Goal: Obtain resource: Obtain resource

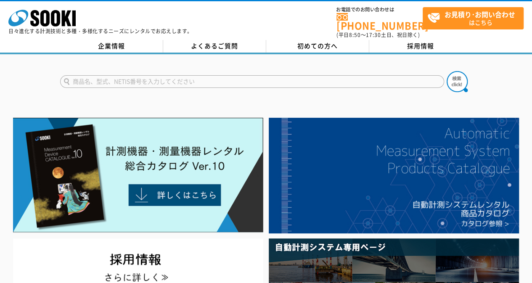
click at [211, 75] on input "text" at bounding box center [252, 81] width 384 height 13
type input "42"
click at [459, 76] on img at bounding box center [457, 81] width 21 height 21
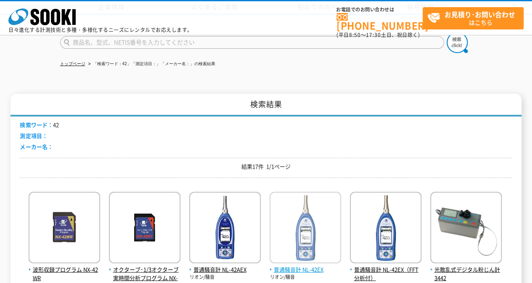
scroll to position [126, 0]
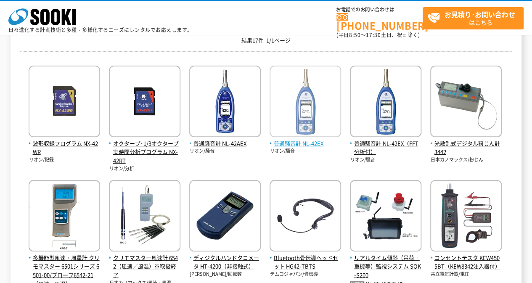
click at [290, 138] on img at bounding box center [305, 103] width 71 height 74
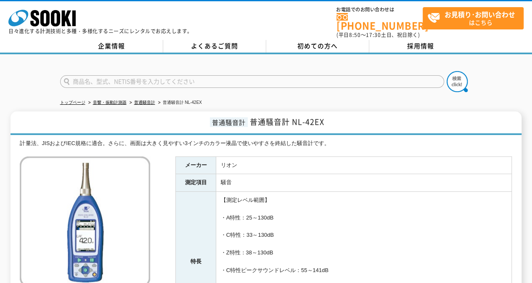
click at [191, 81] on input "text" at bounding box center [252, 81] width 384 height 13
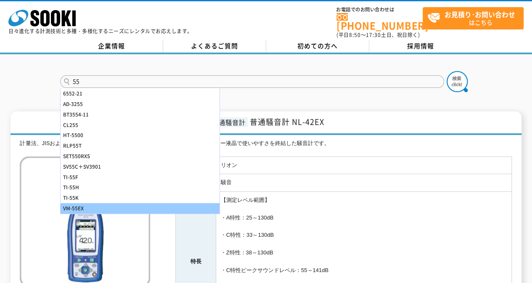
click at [114, 203] on div "VM-55EX" at bounding box center [140, 208] width 159 height 11
type input "VM-55EX"
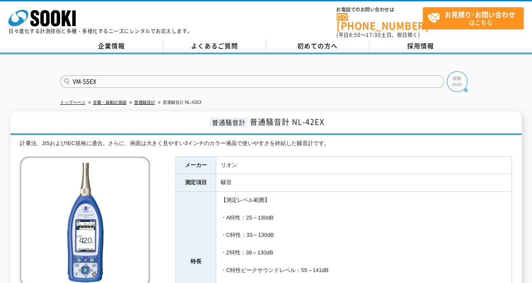
click at [458, 75] on img at bounding box center [457, 81] width 21 height 21
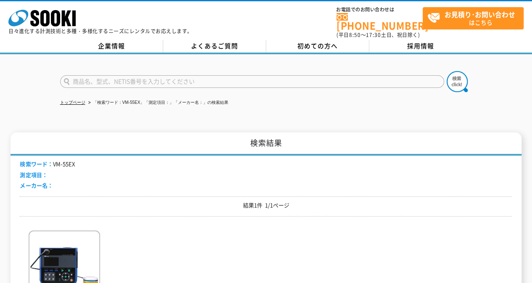
scroll to position [126, 0]
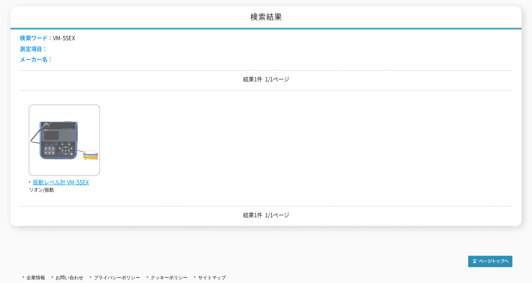
click at [79, 178] on span "振動レベル計 VM-55EX" at bounding box center [64, 182] width 71 height 9
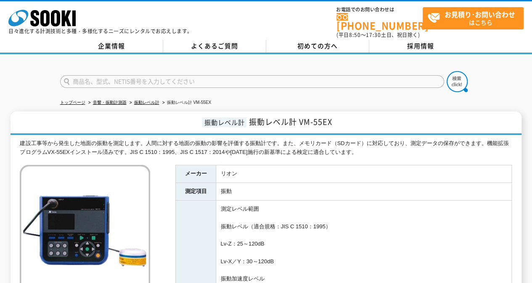
click at [236, 77] on input "text" at bounding box center [252, 81] width 384 height 13
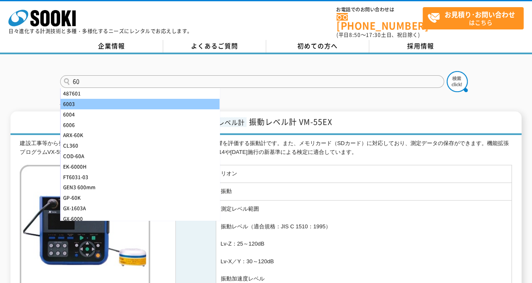
type input "6"
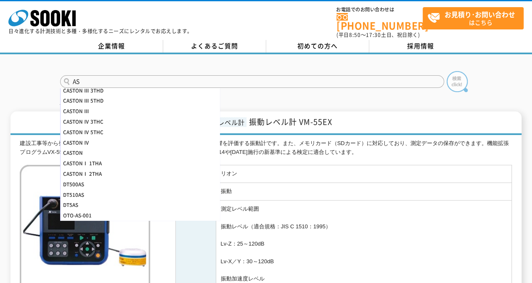
type input "AS"
click at [452, 81] on img at bounding box center [457, 81] width 21 height 21
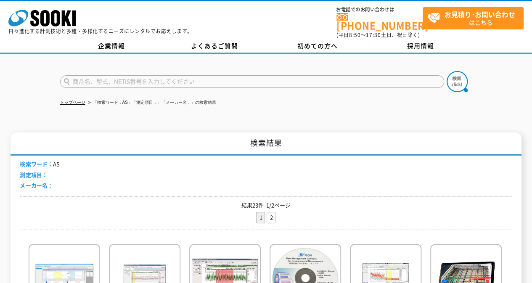
scroll to position [84, 0]
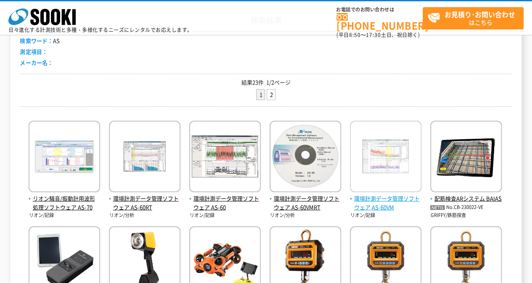
click at [386, 201] on span "環境計測データ管理ソフトウェア AS-60VM" at bounding box center [385, 203] width 71 height 18
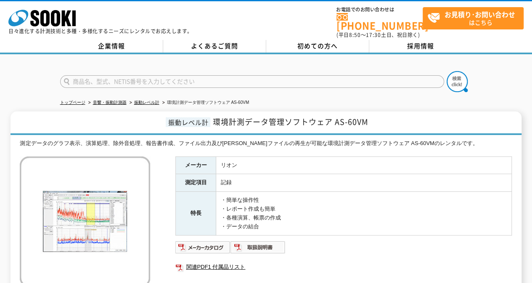
click at [266, 77] on input "text" at bounding box center [252, 81] width 384 height 13
type input "417"
click at [458, 80] on img at bounding box center [457, 81] width 21 height 21
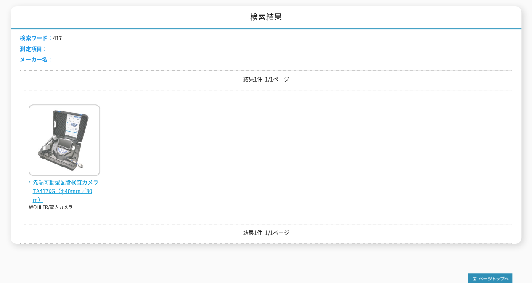
click at [75, 178] on span "先端可動型配管検査カメラ TA417XG（φ40mm／30m）" at bounding box center [64, 191] width 71 height 26
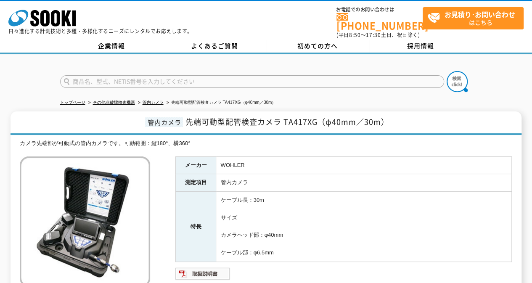
scroll to position [126, 0]
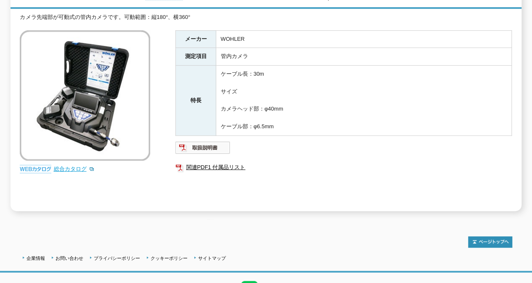
click at [65, 166] on link "総合カタログ" at bounding box center [73, 169] width 41 height 6
